Goal: Task Accomplishment & Management: Manage account settings

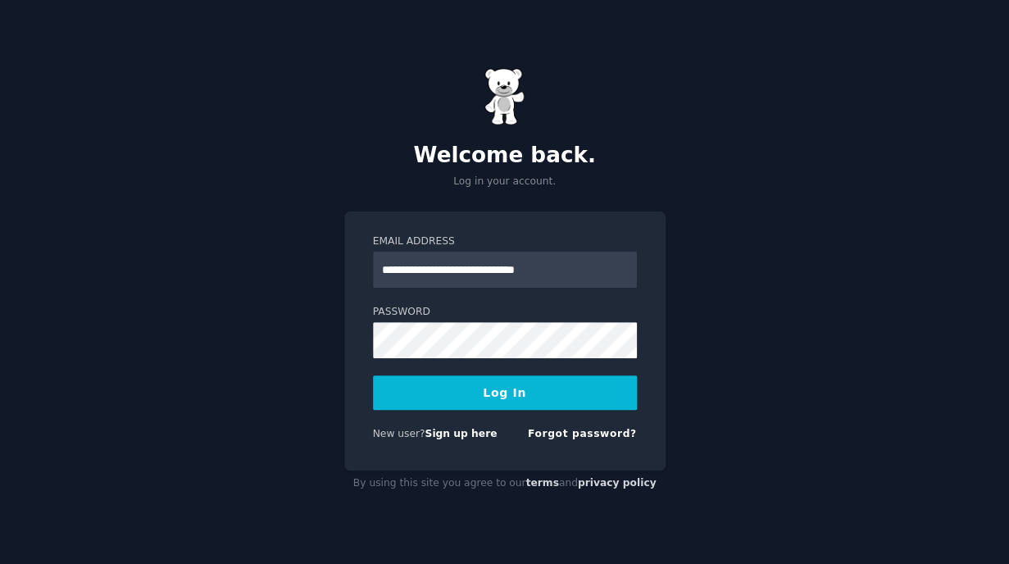
click at [489, 397] on button "Log In" at bounding box center [505, 392] width 264 height 34
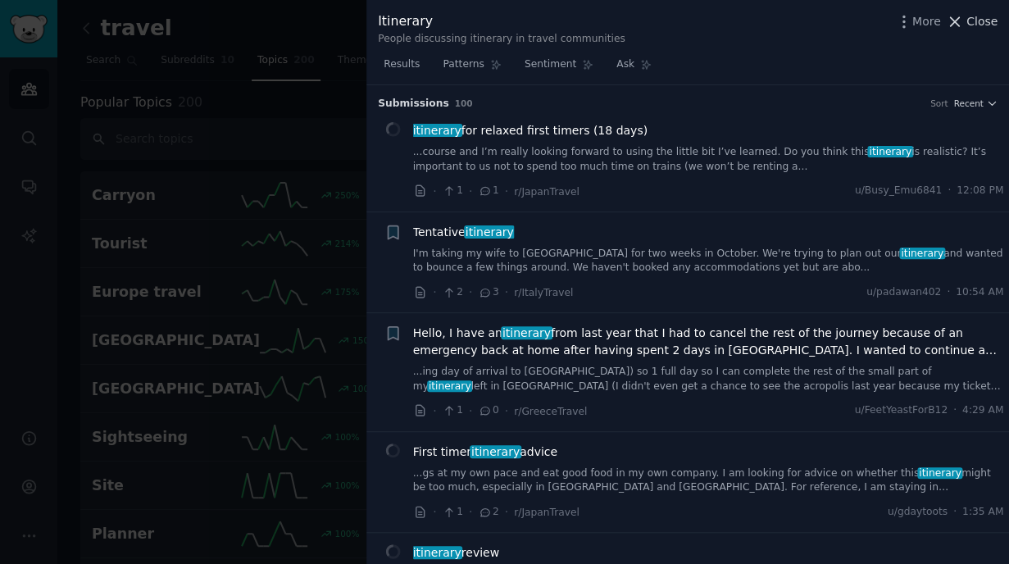
click at [961, 23] on icon at bounding box center [954, 21] width 17 height 17
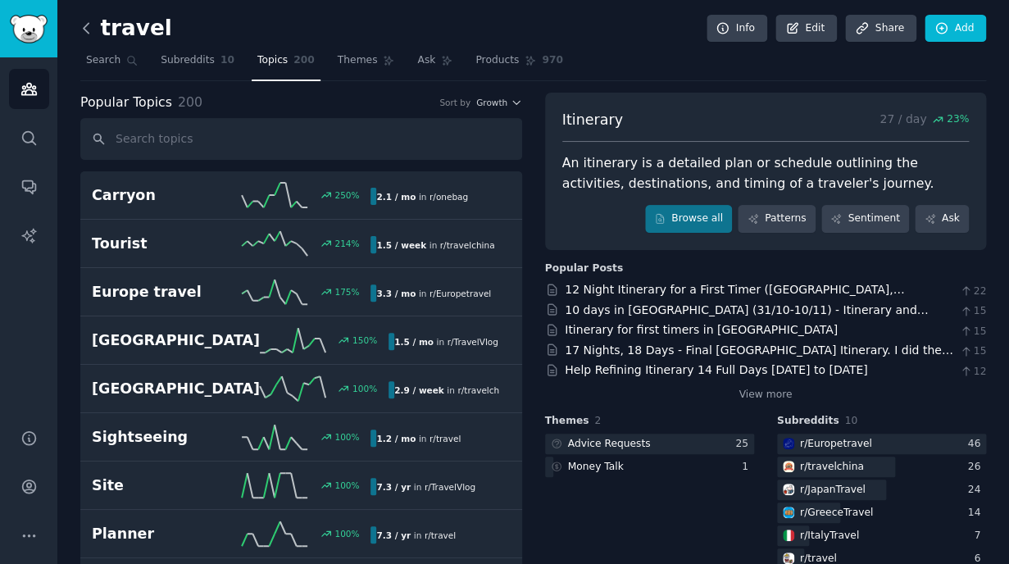
click at [87, 30] on icon at bounding box center [86, 28] width 17 height 17
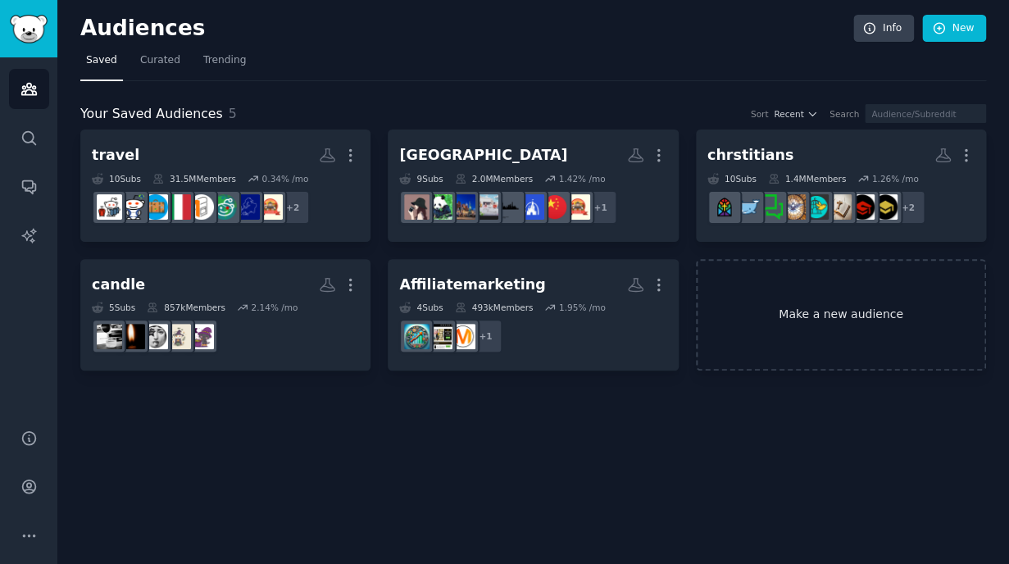
click at [833, 307] on link "Make a new audience" at bounding box center [841, 315] width 290 height 112
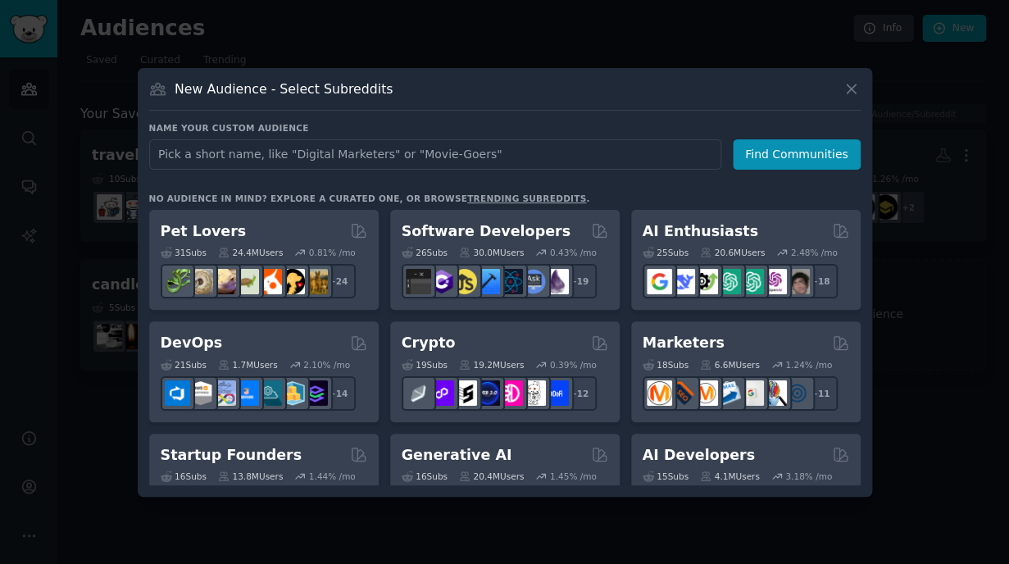
click at [329, 152] on input "text" at bounding box center [435, 154] width 572 height 30
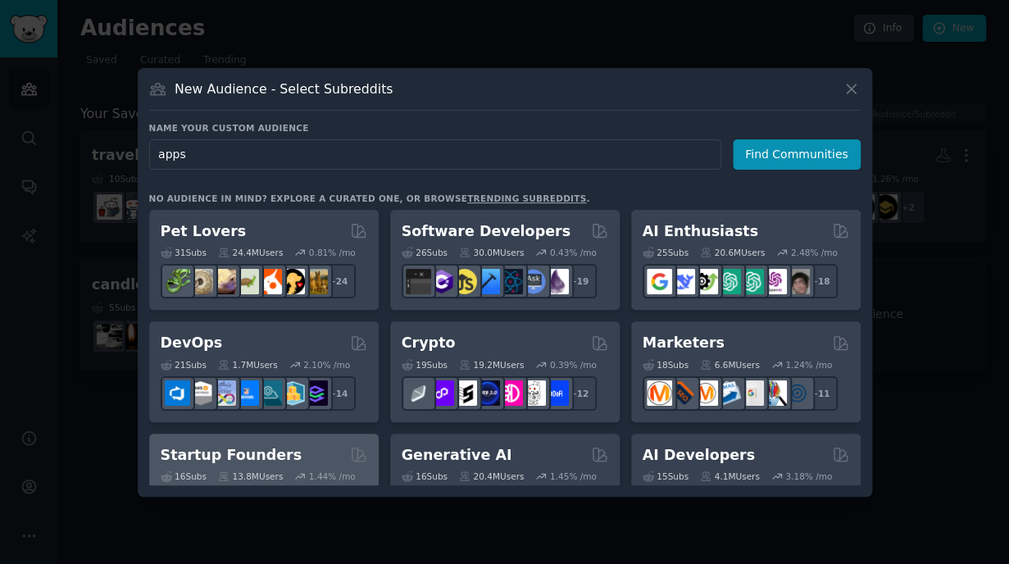
type input "apps"
click at [325, 465] on div "Startup Founders Curated by GummySearch" at bounding box center [264, 455] width 207 height 20
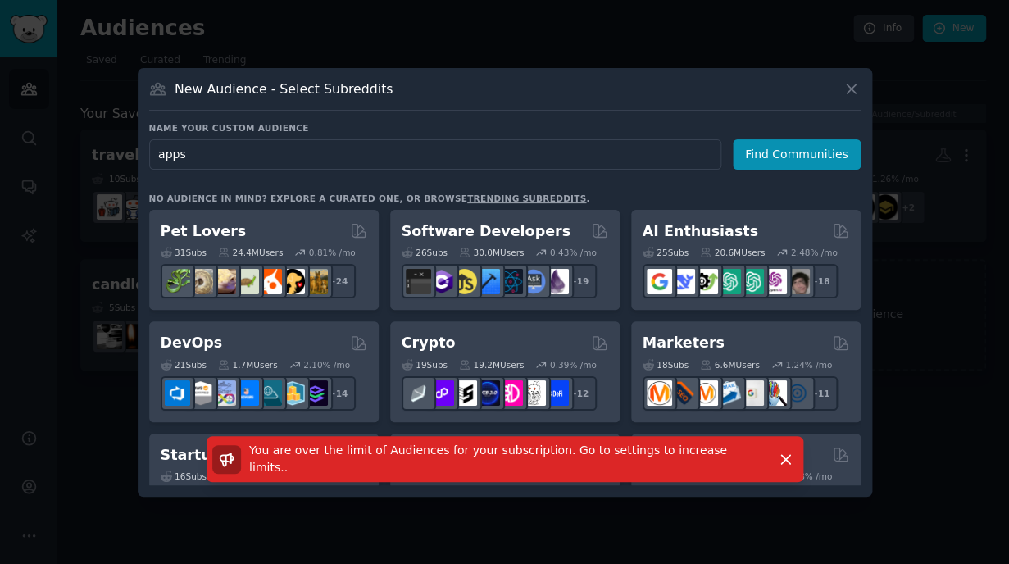
click at [429, 515] on div at bounding box center [504, 282] width 1009 height 564
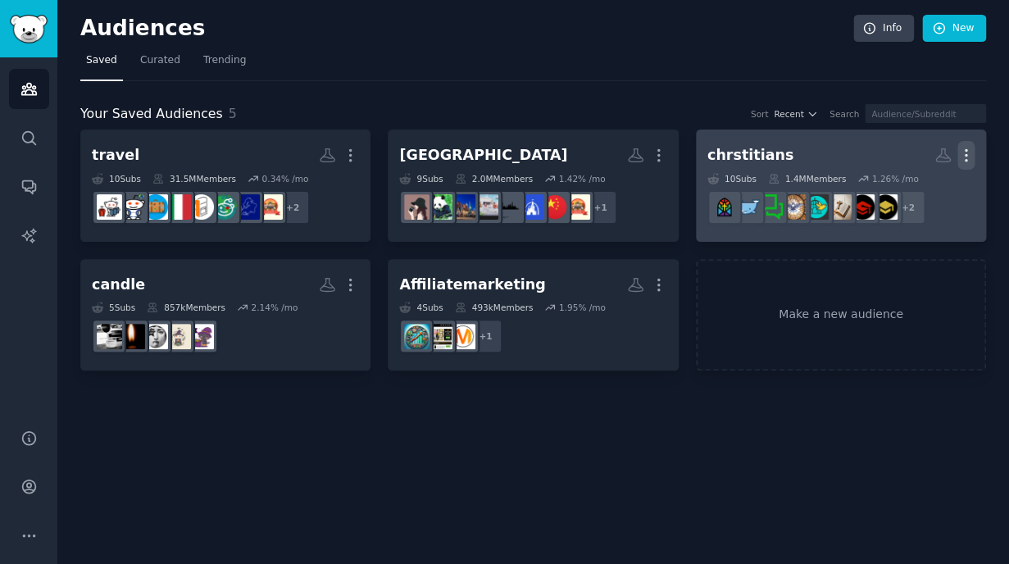
click at [965, 158] on icon "button" at bounding box center [965, 155] width 17 height 17
click at [921, 190] on p "Delete" at bounding box center [921, 189] width 38 height 17
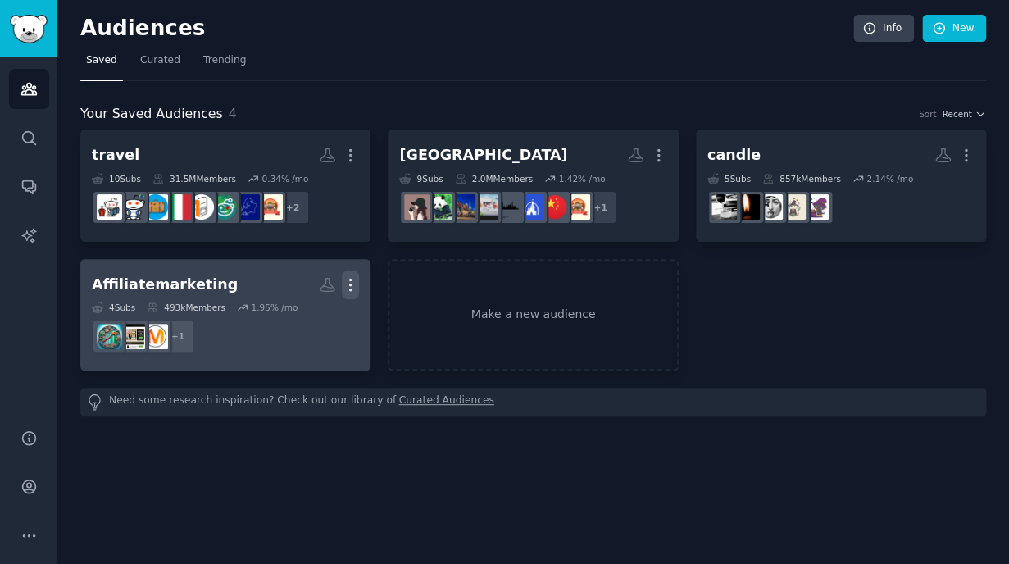
click at [352, 285] on icon "button" at bounding box center [350, 284] width 17 height 17
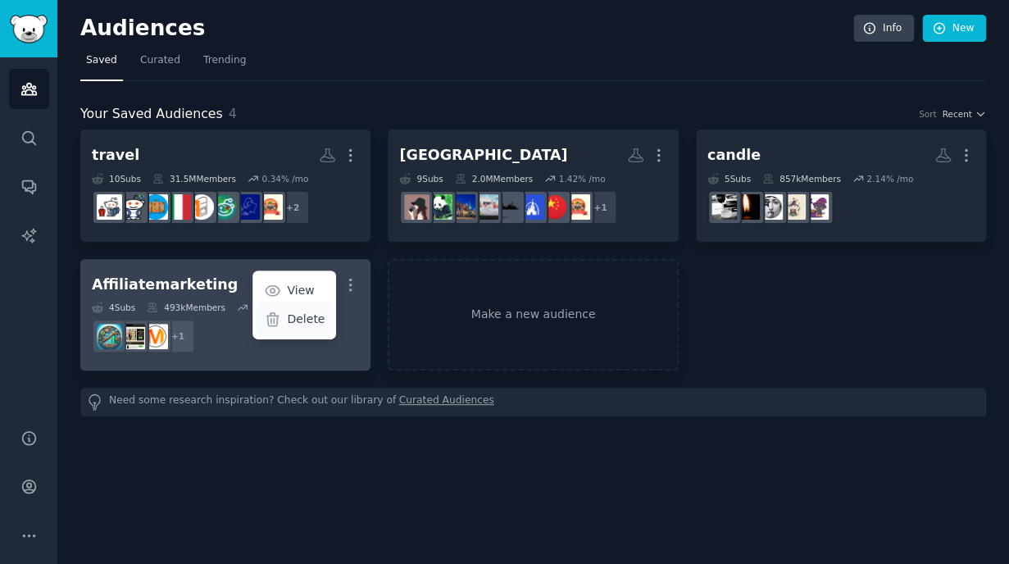
click at [319, 320] on p "Delete" at bounding box center [306, 319] width 38 height 17
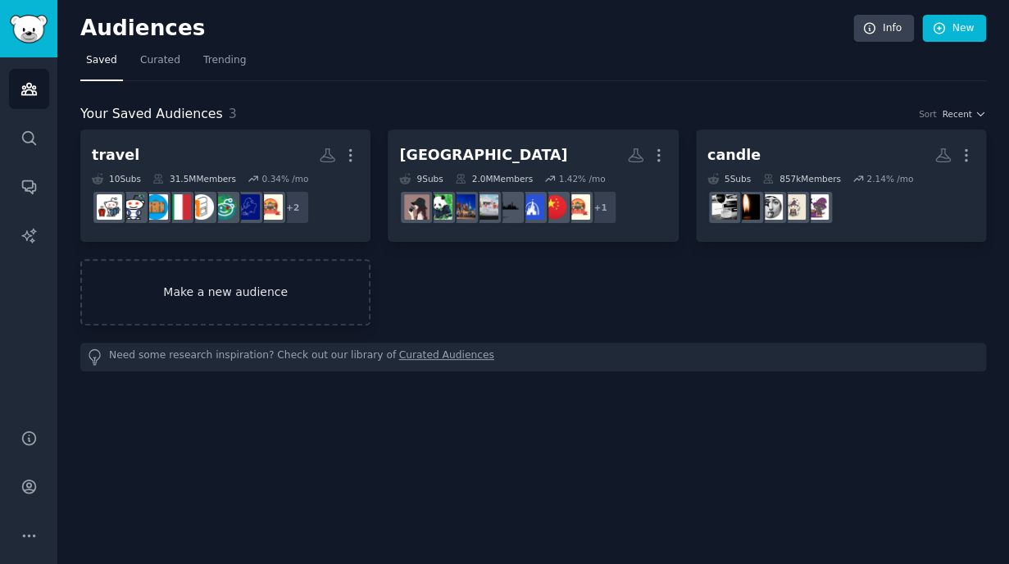
click at [215, 293] on link "Make a new audience" at bounding box center [225, 292] width 290 height 66
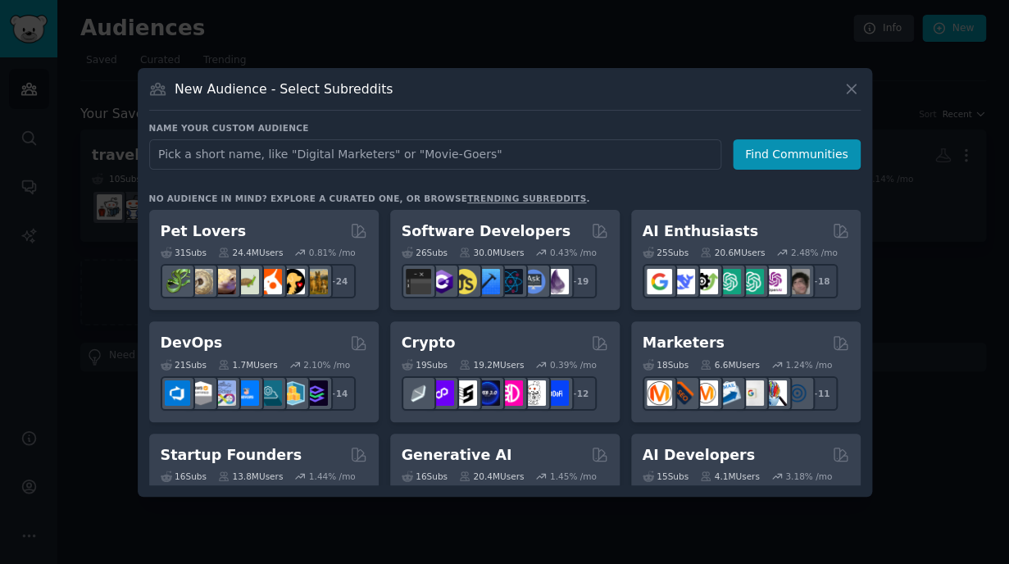
click at [211, 155] on input "text" at bounding box center [435, 154] width 572 height 30
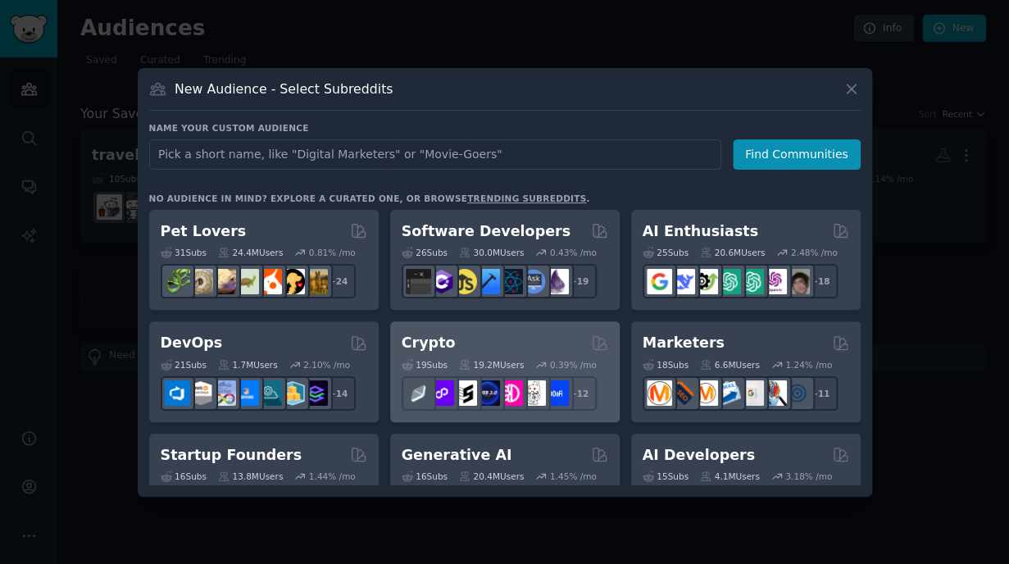
click at [430, 348] on h2 "Crypto" at bounding box center [429, 343] width 54 height 20
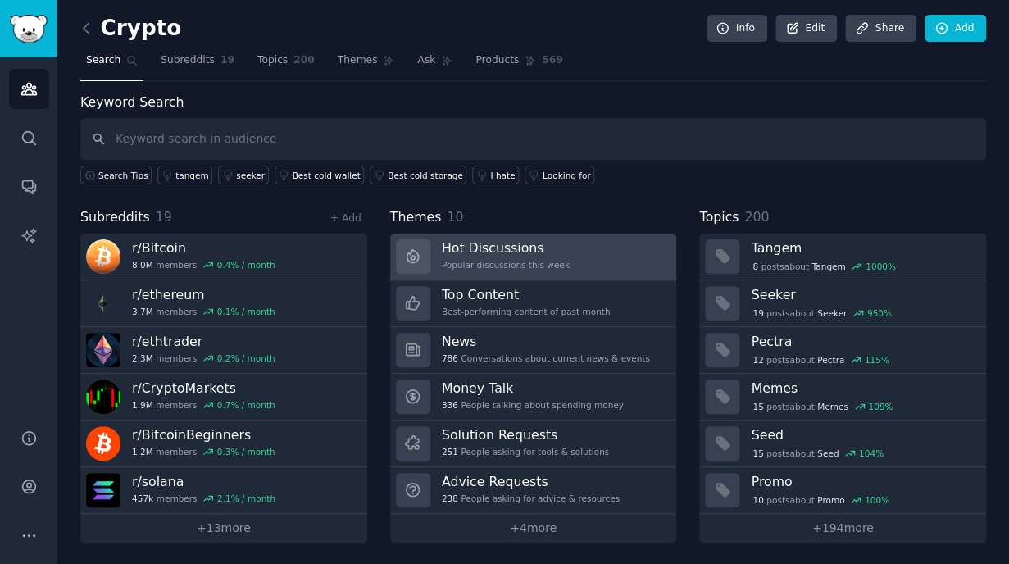
click at [497, 262] on div "Popular discussions this week" at bounding box center [506, 264] width 128 height 11
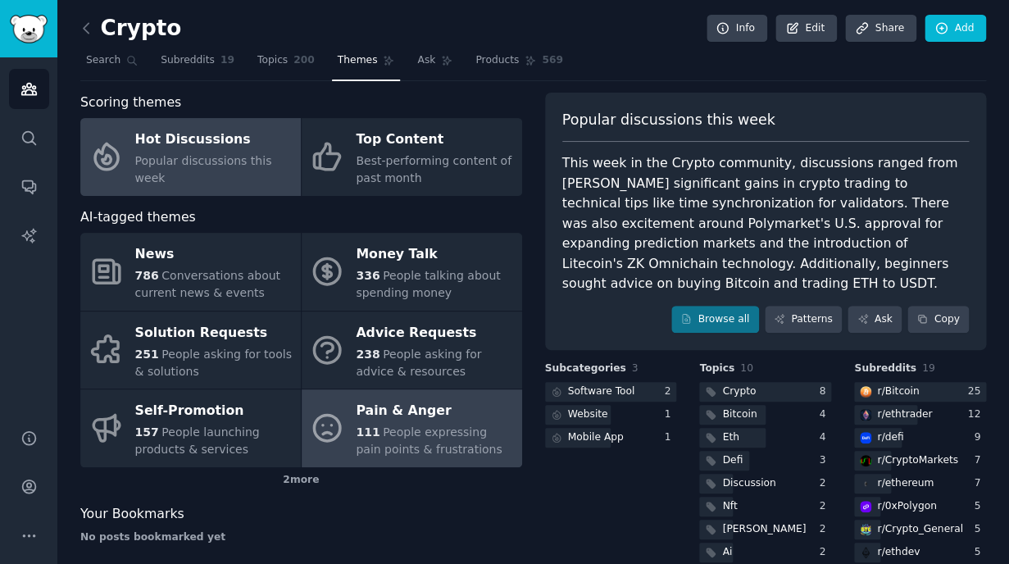
click at [404, 435] on span "People expressing pain points & frustrations" at bounding box center [429, 440] width 146 height 30
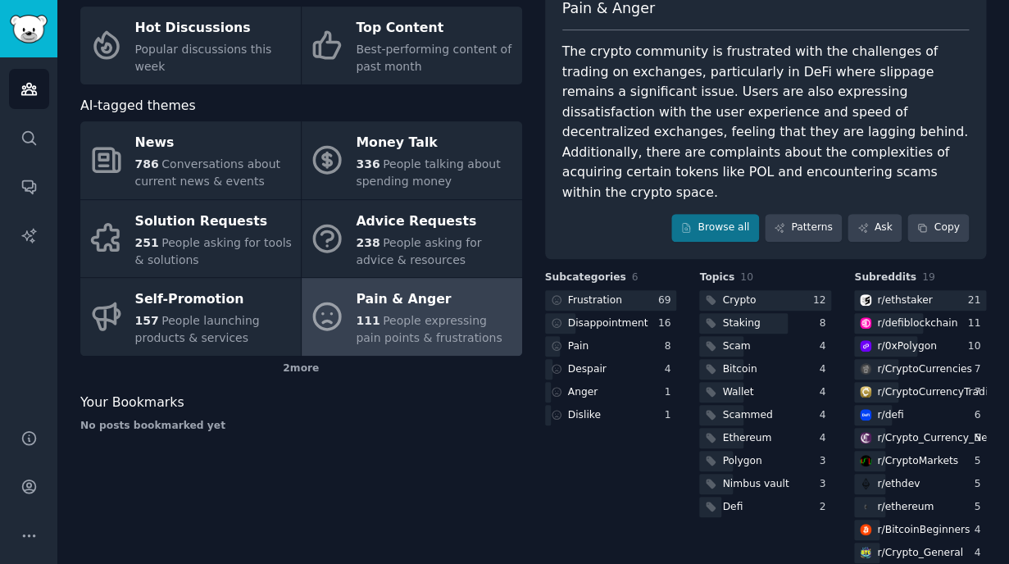
scroll to position [208, 0]
